Goal: Task Accomplishment & Management: Manage account settings

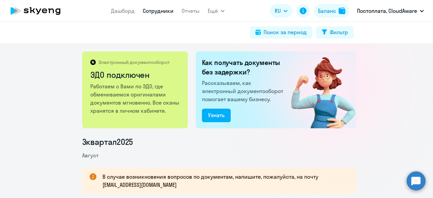
click at [161, 12] on link "Сотрудники" at bounding box center [158, 10] width 31 height 7
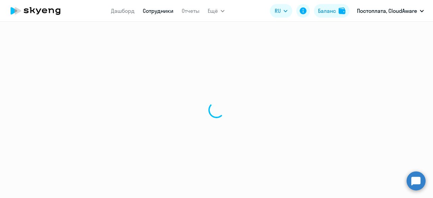
select select "30"
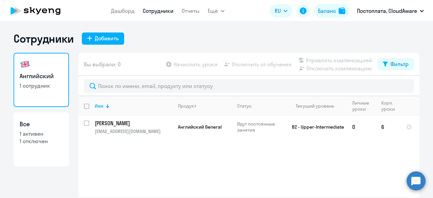
click at [187, 64] on app-table-action-button "Начислить уроки" at bounding box center [191, 64] width 53 height 8
click at [342, 125] on td "B2 - Upper-Intermediate" at bounding box center [315, 127] width 63 height 22
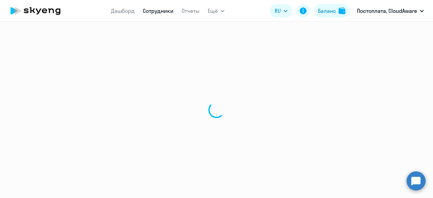
select select "english"
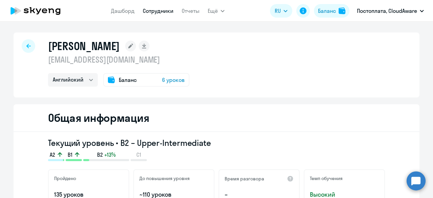
click at [175, 83] on span "6 уроков" at bounding box center [173, 80] width 23 height 8
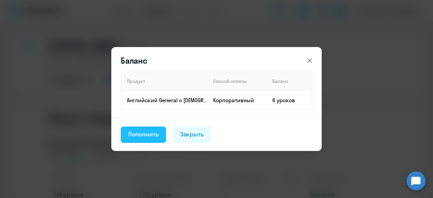
click at [155, 134] on div "Пополнить" at bounding box center [143, 134] width 30 height 9
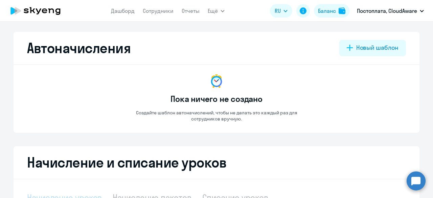
select select "10"
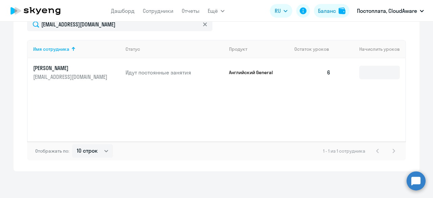
scroll to position [242, 0]
click at [368, 76] on input at bounding box center [379, 73] width 41 height 14
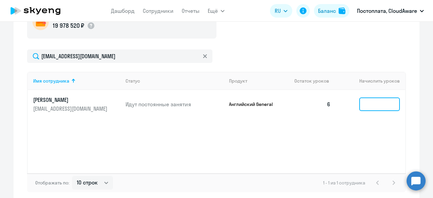
scroll to position [175, 0]
